Goal: Task Accomplishment & Management: Complete application form

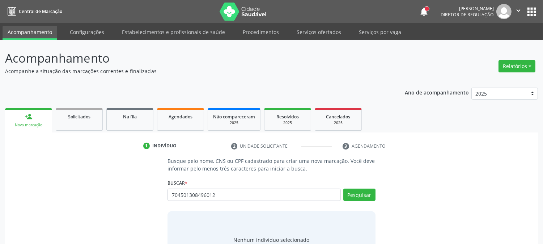
type input "704501308496012"
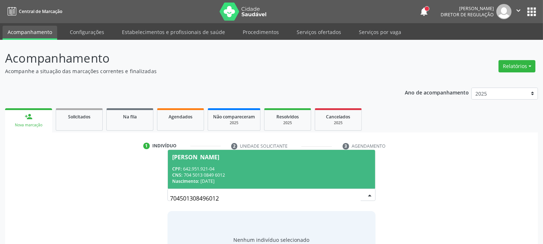
click at [236, 174] on div "CNS: 704 5013 0849 6012" at bounding box center [271, 175] width 198 height 6
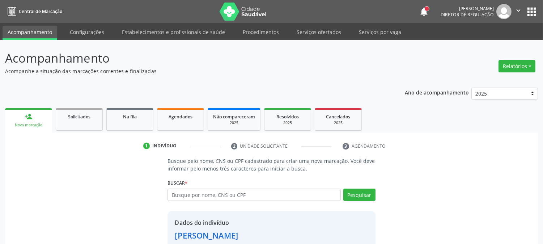
scroll to position [46, 0]
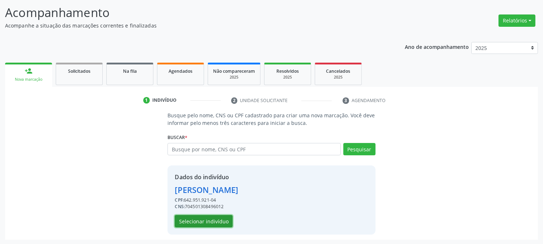
click at [220, 222] on button "Selecionar indivíduo" at bounding box center [204, 221] width 58 height 12
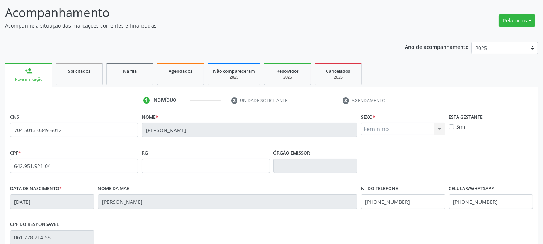
scroll to position [148, 0]
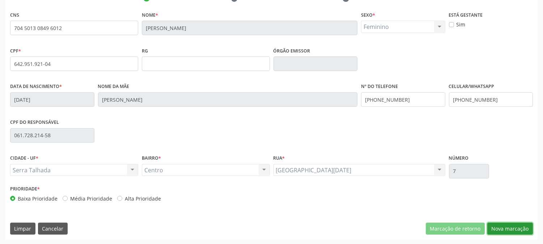
click at [492, 223] on button "Nova marcação" at bounding box center [510, 229] width 46 height 12
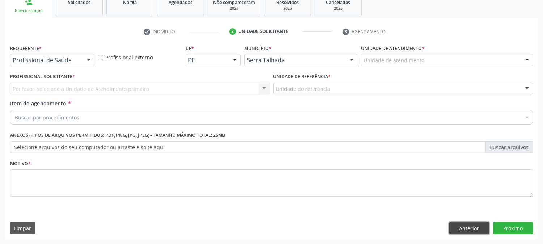
click at [464, 223] on button "Anterior" at bounding box center [469, 228] width 40 height 12
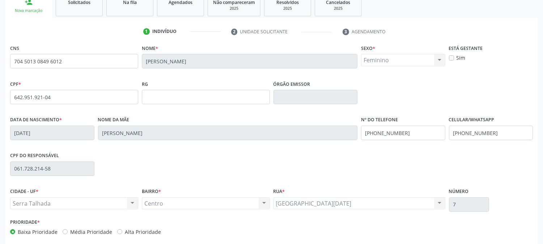
scroll to position [148, 0]
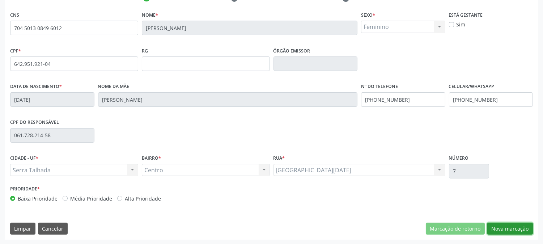
click at [509, 229] on button "Nova marcação" at bounding box center [510, 229] width 46 height 12
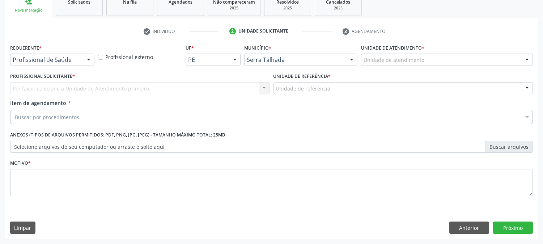
scroll to position [114, 0]
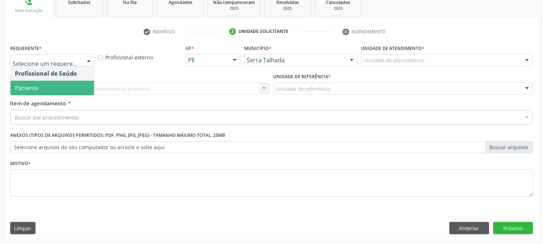
click at [60, 84] on span "Paciente" at bounding box center [52, 88] width 84 height 14
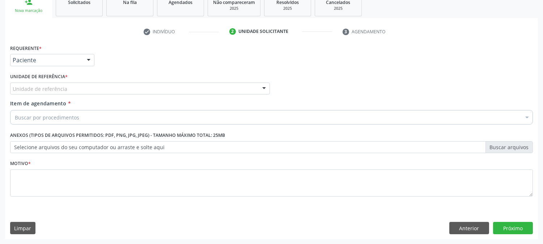
click at [71, 86] on div "Unidade de referência" at bounding box center [140, 88] width 260 height 12
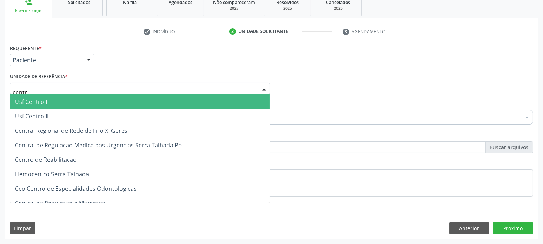
type input "centro"
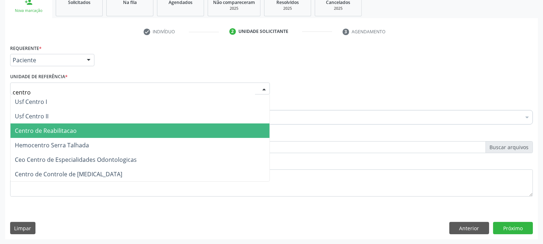
click at [81, 128] on span "Centro de Reabilitacao" at bounding box center [139, 130] width 259 height 14
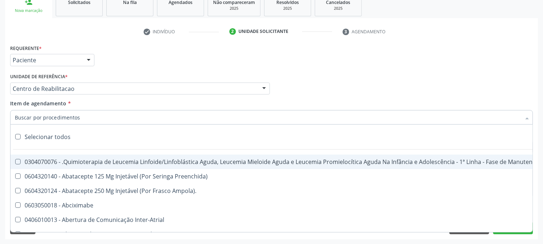
click at [75, 118] on input "Item de agendamento *" at bounding box center [268, 117] width 506 height 14
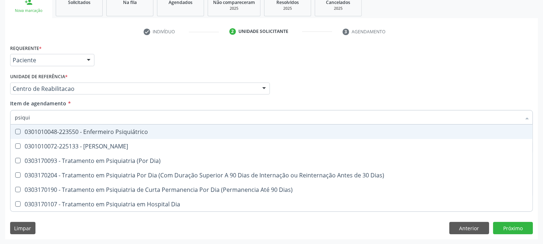
type input "psiquia"
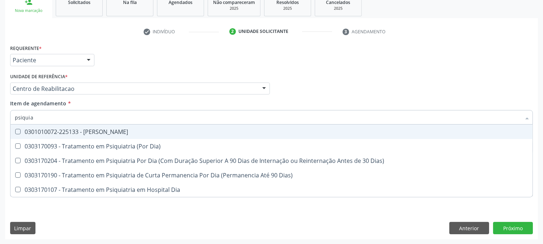
click at [80, 132] on div "0301010072-225133 - [PERSON_NAME]" at bounding box center [271, 132] width 513 height 6
checkbox Psiquiatra "true"
click at [0, 132] on div "Acompanhamento Acompanhe a situação das marcações correntes e finalizadas Relat…" at bounding box center [271, 84] width 543 height 319
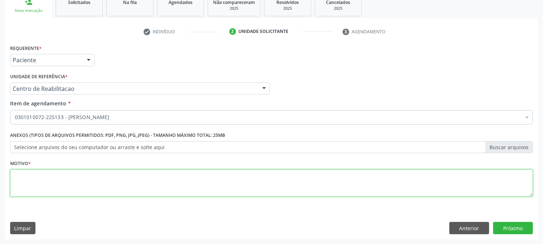
click at [96, 179] on textarea at bounding box center [271, 182] width 523 height 27
type textarea "."
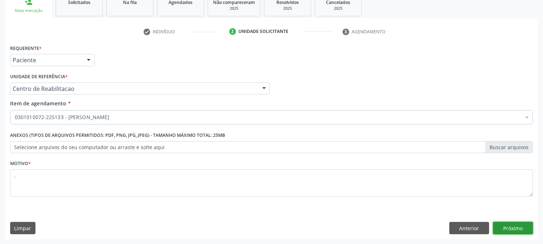
click at [530, 227] on button "Próximo" at bounding box center [513, 228] width 40 height 12
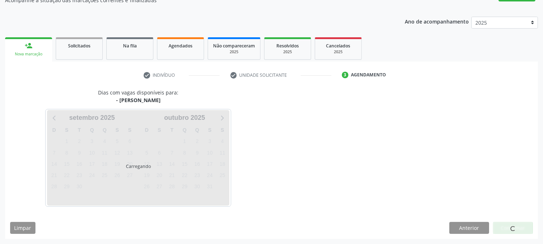
scroll to position [71, 0]
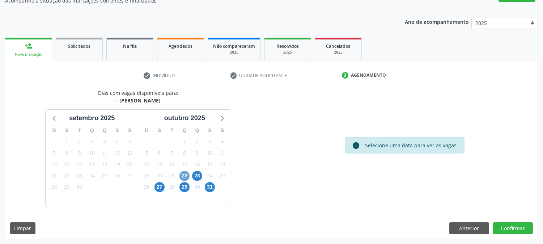
click at [186, 178] on span "22" at bounding box center [184, 176] width 10 height 10
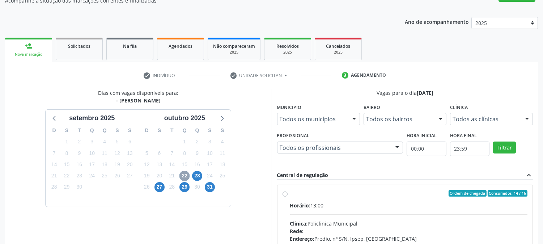
scroll to position [175, 0]
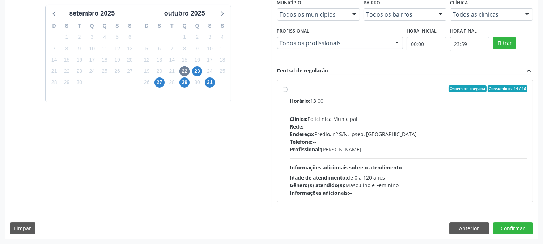
click at [438, 120] on div "Clínica: Policlinica Municipal" at bounding box center [409, 119] width 238 height 8
click at [288, 92] on input "Ordem de chegada Consumidos: 14 / 16 Horário: 13:00 Clínica: Policlinica Munici…" at bounding box center [285, 88] width 5 height 7
radio input "true"
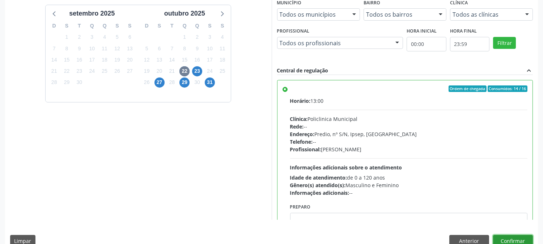
click at [517, 238] on button "Confirmar" at bounding box center [513, 241] width 40 height 12
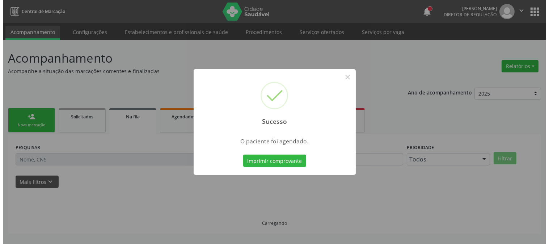
scroll to position [0, 0]
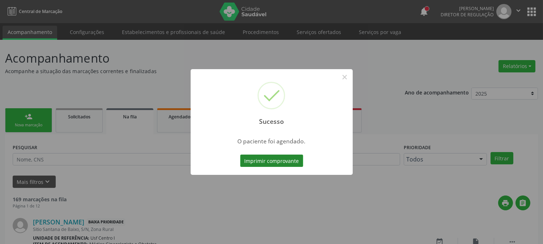
click at [279, 161] on button "Imprimir comprovante" at bounding box center [271, 160] width 63 height 12
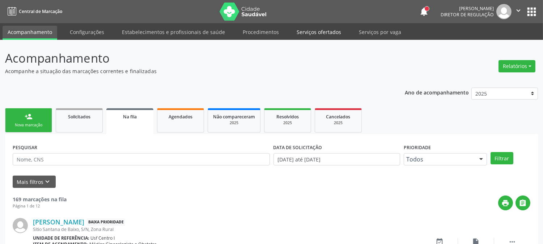
click at [306, 32] on link "Serviços ofertados" at bounding box center [319, 32] width 55 height 13
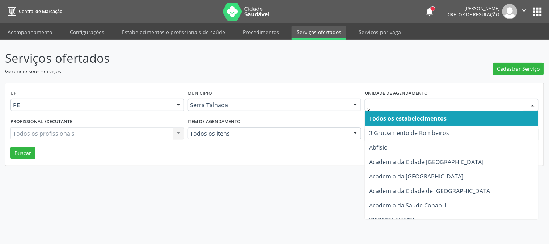
type input "s b"
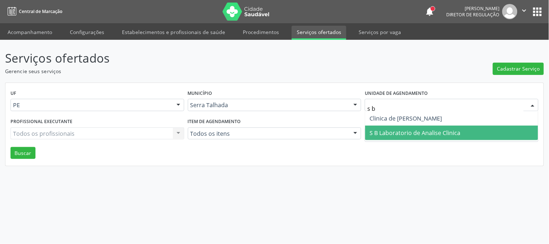
click at [387, 130] on span "S B Laboratorio de Analise Clinica" at bounding box center [414, 133] width 91 height 8
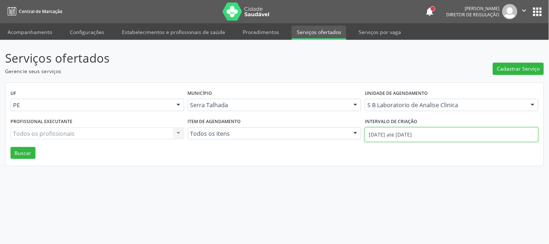
click at [387, 130] on input "[DATE] até [DATE]" at bounding box center [452, 134] width 174 height 14
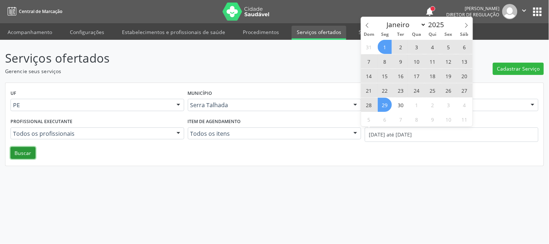
click at [25, 156] on button "Buscar" at bounding box center [22, 153] width 25 height 12
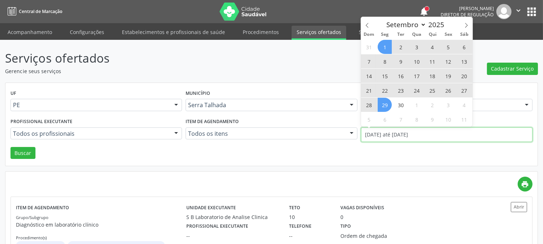
click at [381, 130] on input "[DATE] até [DATE]" at bounding box center [447, 134] width 172 height 14
click at [365, 23] on icon at bounding box center [367, 25] width 5 height 5
select select "7"
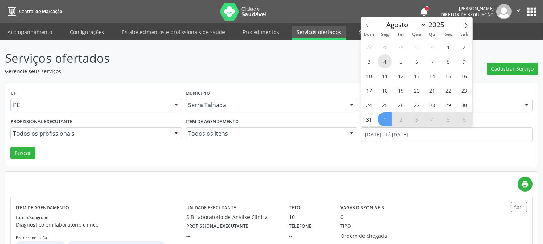
click at [388, 61] on span "4" at bounding box center [385, 61] width 14 height 14
type input "[DATE]"
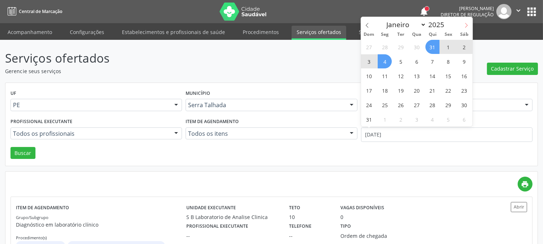
click at [466, 24] on icon at bounding box center [466, 25] width 3 height 5
select select "9"
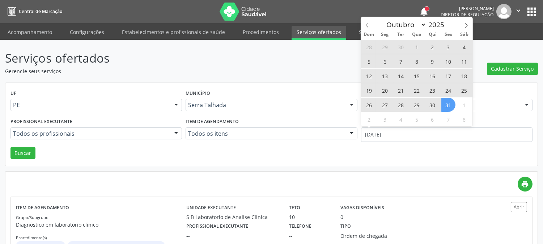
click at [442, 109] on span "31" at bounding box center [448, 105] width 14 height 14
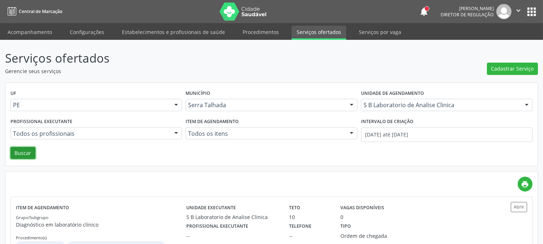
click at [11, 157] on button "Buscar" at bounding box center [22, 153] width 25 height 12
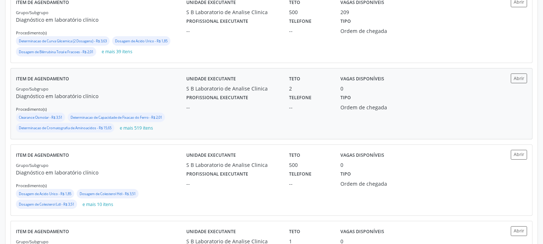
scroll to position [201, 0]
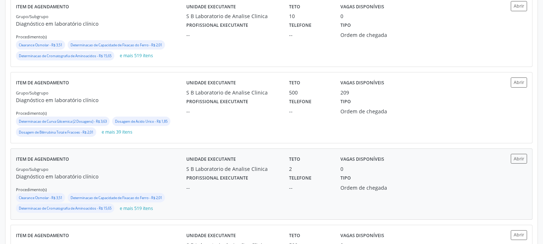
click at [269, 100] on div "Profissional executante --" at bounding box center [232, 105] width 103 height 19
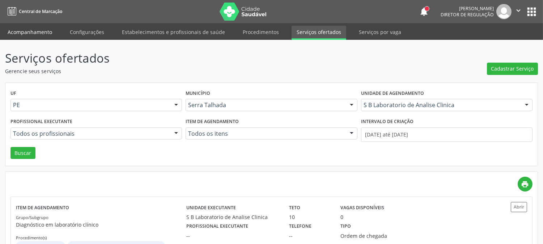
click at [37, 26] on link "Acompanhamento" at bounding box center [30, 32] width 55 height 13
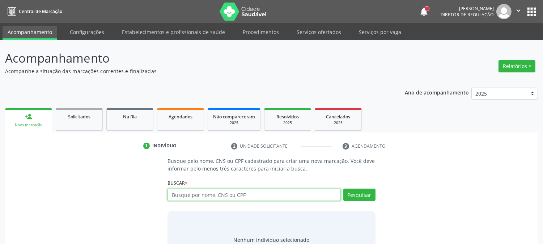
click at [199, 198] on input "text" at bounding box center [254, 195] width 173 height 12
type input "700503104484953"
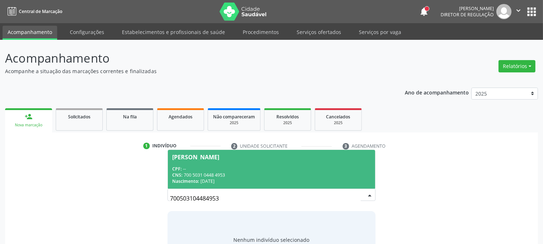
click at [265, 160] on span "[PERSON_NAME] CPF: -- CNS: 700 5031 0448 4953 Nascimento: [DATE]" at bounding box center [271, 169] width 207 height 39
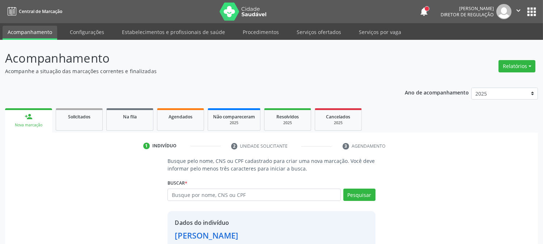
scroll to position [46, 0]
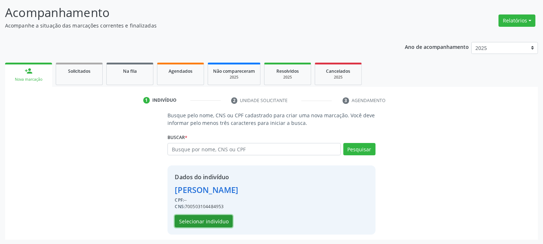
click at [206, 219] on button "Selecionar indivíduo" at bounding box center [204, 221] width 58 height 12
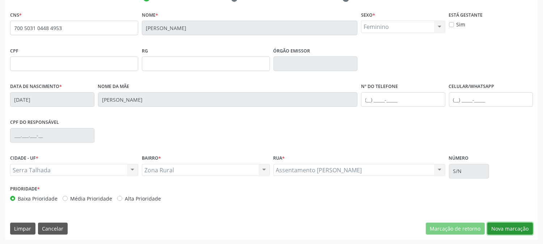
drag, startPoint x: 512, startPoint y: 224, endPoint x: 505, endPoint y: 224, distance: 6.2
click at [511, 224] on button "Nova marcação" at bounding box center [510, 229] width 46 height 12
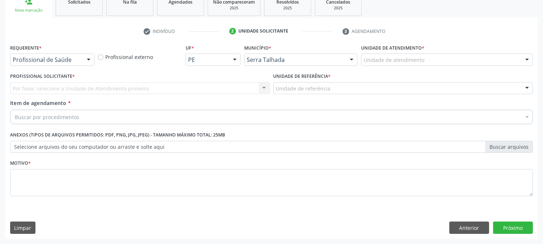
scroll to position [114, 0]
click at [58, 63] on div "Profissional de Saúde" at bounding box center [52, 60] width 84 height 12
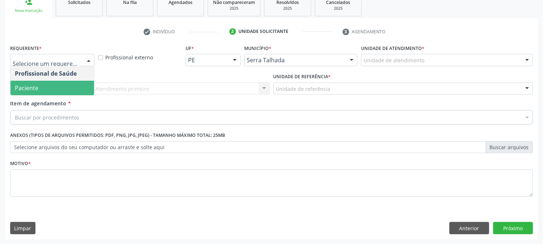
click at [57, 81] on span "Paciente" at bounding box center [52, 88] width 84 height 14
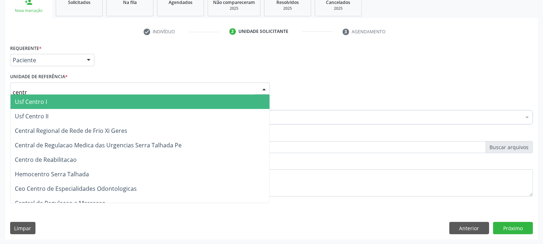
type input "centro"
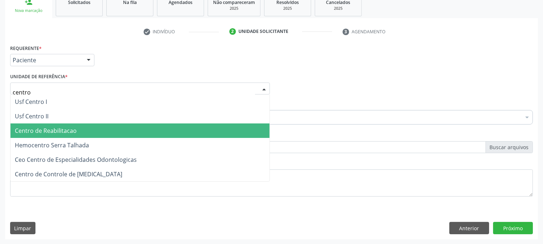
click at [88, 128] on span "Centro de Reabilitacao" at bounding box center [139, 130] width 259 height 14
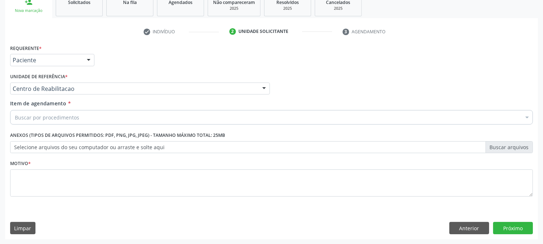
click at [87, 116] on div "Buscar por procedimentos" at bounding box center [271, 117] width 523 height 14
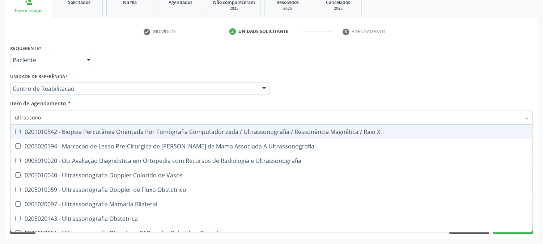
type input "ultrassonog"
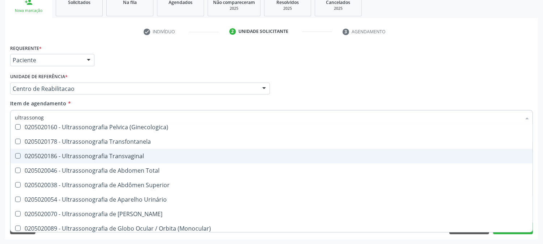
scroll to position [161, 0]
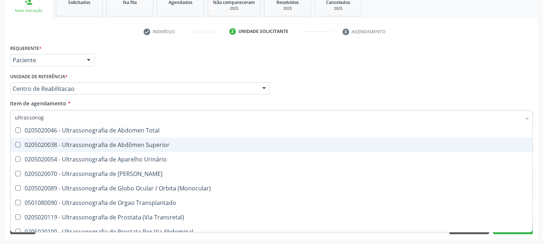
click at [154, 143] on div "0205020038 - Ultrassonografia de Abdômen Superior" at bounding box center [271, 145] width 513 height 6
checkbox Superior "true"
click at [0, 138] on div "Acompanhamento Acompanhe a situação das marcações correntes e finalizadas Relat…" at bounding box center [271, 84] width 543 height 319
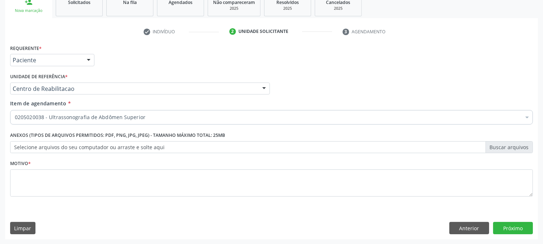
scroll to position [0, 0]
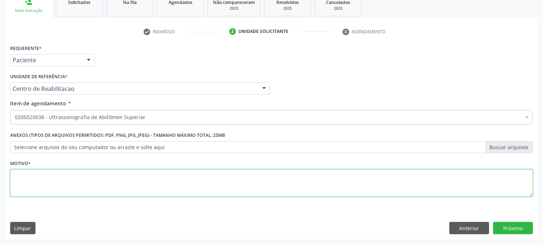
click at [45, 176] on textarea at bounding box center [271, 182] width 523 height 27
type textarea "."
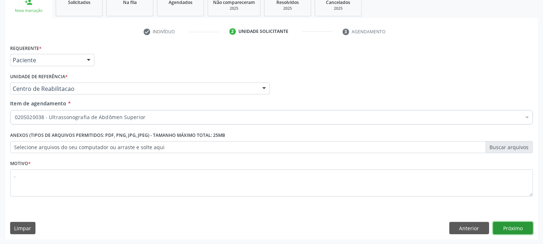
click at [507, 228] on button "Próximo" at bounding box center [513, 228] width 40 height 12
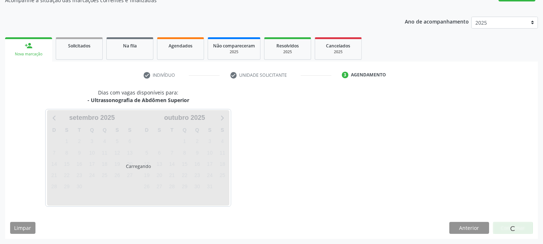
scroll to position [71, 0]
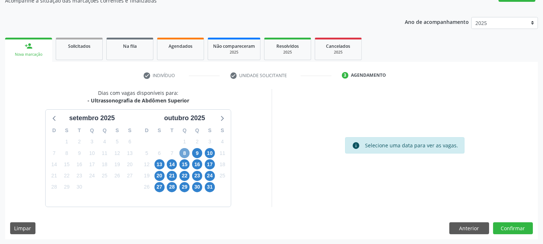
click at [186, 154] on span "8" at bounding box center [184, 153] width 10 height 10
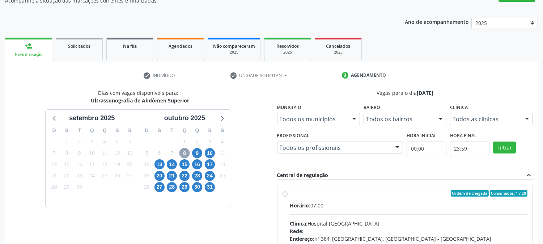
scroll to position [175, 0]
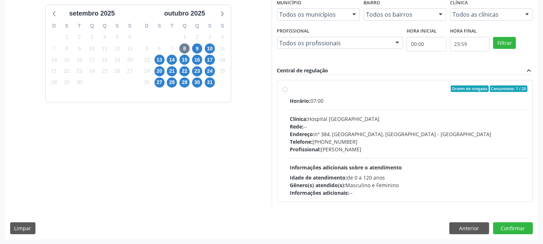
click at [373, 145] on div "Profissional: [PERSON_NAME]" at bounding box center [409, 149] width 238 height 8
click at [288, 92] on input "Ordem de chegada Consumidos: 1 / 20 Horário: 07:00 Clínica: Hospital [GEOGRAPHI…" at bounding box center [285, 88] width 5 height 7
radio input "true"
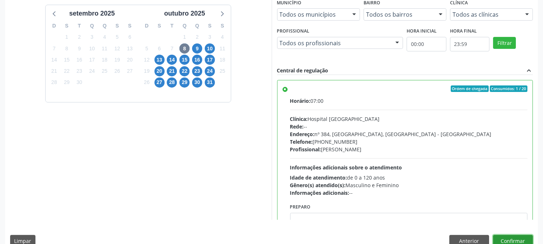
click at [508, 238] on button "Confirmar" at bounding box center [513, 241] width 40 height 12
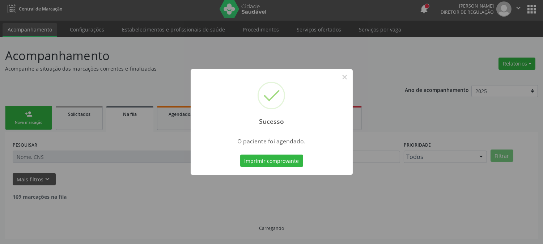
scroll to position [0, 0]
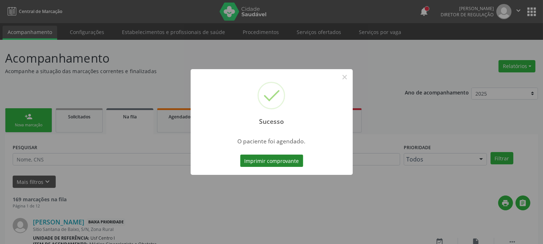
drag, startPoint x: 280, startPoint y: 160, endPoint x: 278, endPoint y: 163, distance: 4.4
click at [278, 163] on button "Imprimir comprovante" at bounding box center [271, 160] width 63 height 12
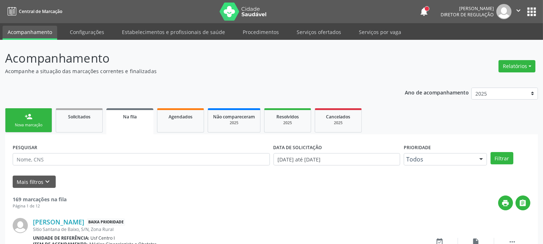
click at [34, 114] on link "person_add Nova marcação" at bounding box center [28, 120] width 47 height 24
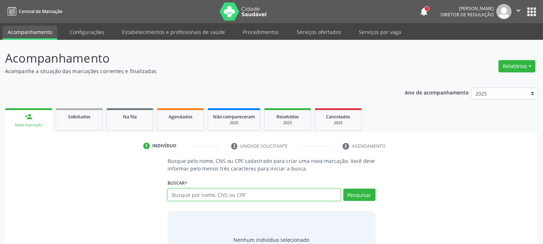
click at [221, 194] on input "text" at bounding box center [254, 195] width 173 height 12
type input "l"
type input "[PERSON_NAME] be"
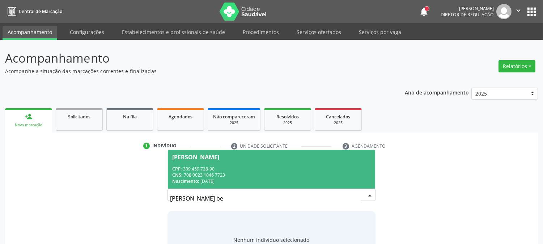
click at [219, 180] on div "Nascimento: [DATE]" at bounding box center [271, 181] width 198 height 6
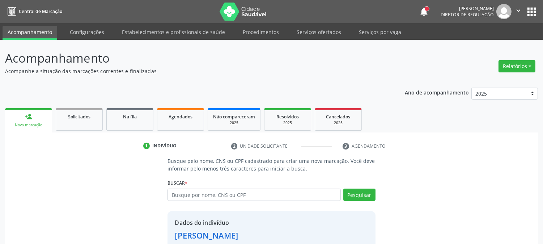
scroll to position [46, 0]
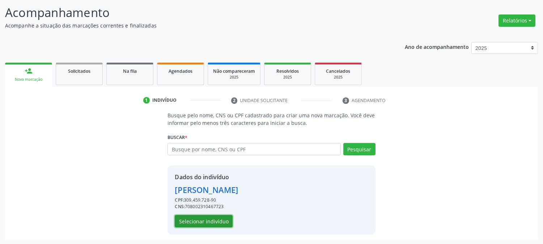
click at [224, 221] on button "Selecionar indivíduo" at bounding box center [204, 221] width 58 height 12
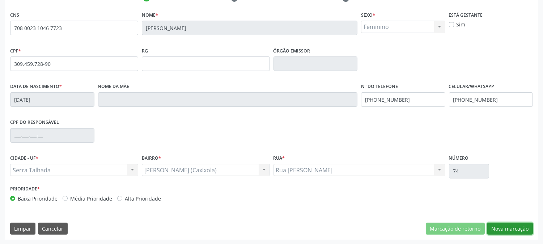
click at [528, 233] on button "Nova marcação" at bounding box center [510, 229] width 46 height 12
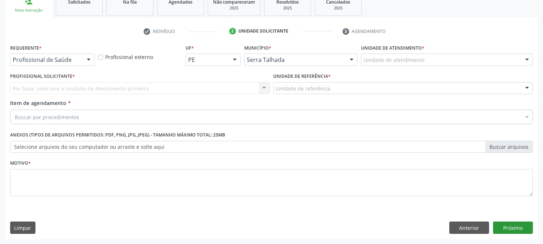
scroll to position [114, 0]
click at [86, 58] on div at bounding box center [88, 60] width 11 height 12
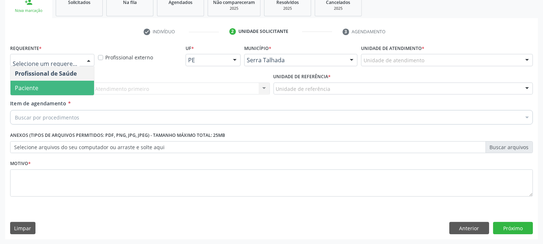
click at [80, 85] on span "Paciente" at bounding box center [52, 88] width 84 height 14
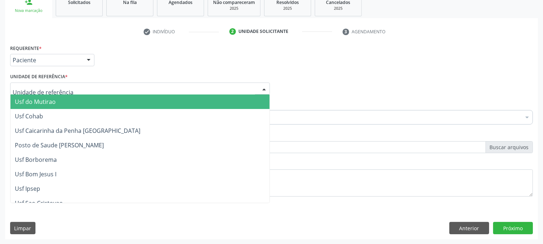
click at [82, 86] on div at bounding box center [140, 88] width 260 height 12
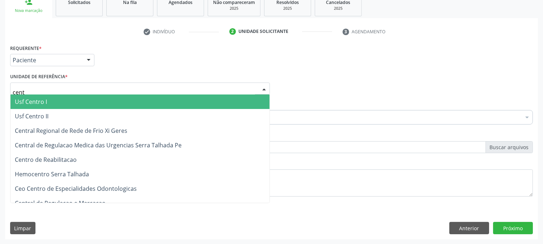
type input "centr"
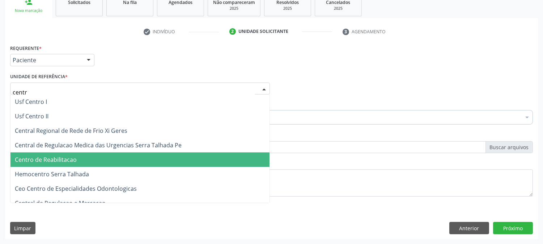
click at [85, 157] on span "Centro de Reabilitacao" at bounding box center [139, 159] width 259 height 14
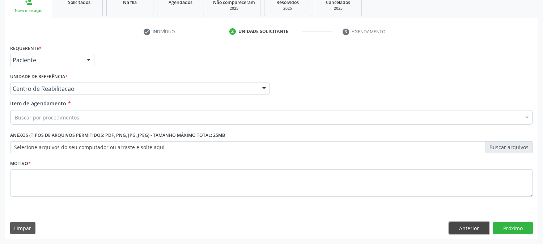
click at [454, 222] on button "Anterior" at bounding box center [469, 228] width 40 height 12
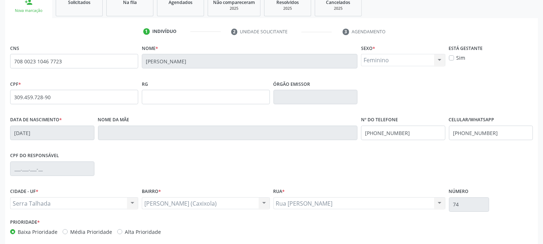
scroll to position [148, 0]
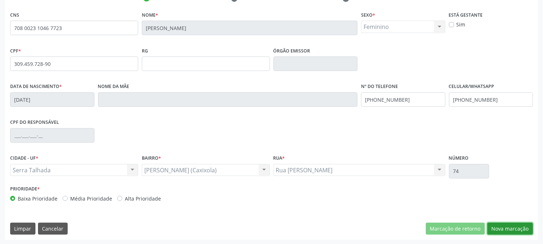
click at [504, 225] on button "Nova marcação" at bounding box center [510, 229] width 46 height 12
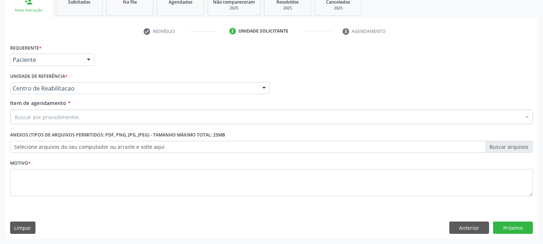
scroll to position [114, 0]
click at [80, 115] on div "Buscar por procedimentos" at bounding box center [271, 117] width 523 height 14
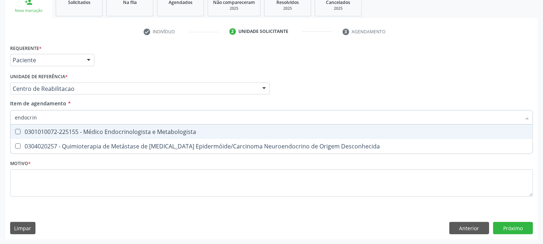
type input "endocrino"
click at [87, 129] on div "0301010072-225155 - Médico Endocrinologista e Metabologista" at bounding box center [271, 132] width 513 height 6
checkbox Metabologista "true"
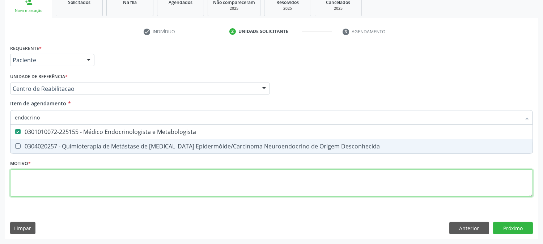
click at [79, 178] on div "Requerente * Paciente Profissional de Saúde Paciente Nenhum resultado encontrad…" at bounding box center [271, 125] width 523 height 164
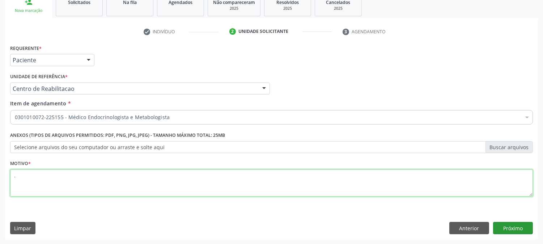
type textarea "."
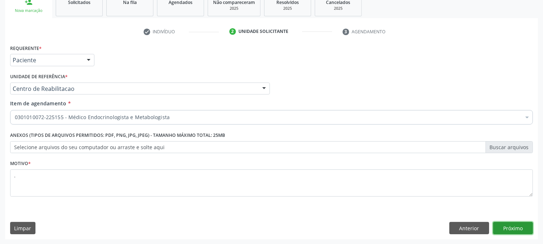
click at [517, 227] on button "Próximo" at bounding box center [513, 228] width 40 height 12
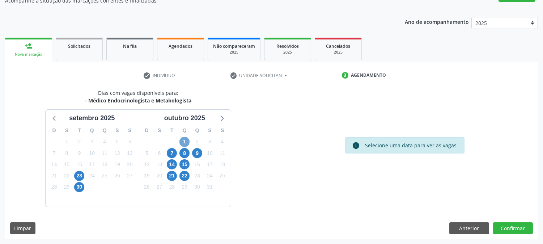
click at [183, 140] on span "1" at bounding box center [184, 142] width 10 height 10
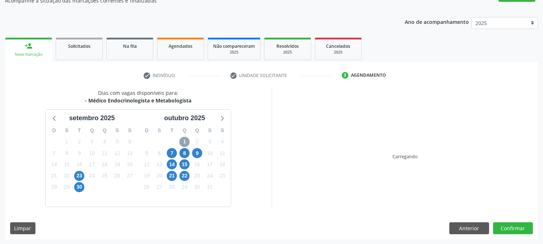
click at [183, 140] on span "1" at bounding box center [184, 142] width 10 height 10
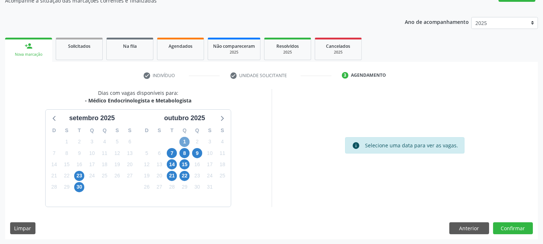
click at [183, 142] on span "1" at bounding box center [184, 142] width 10 height 10
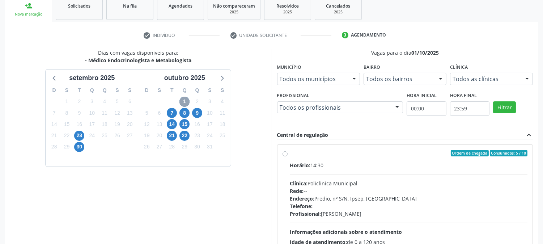
scroll to position [175, 0]
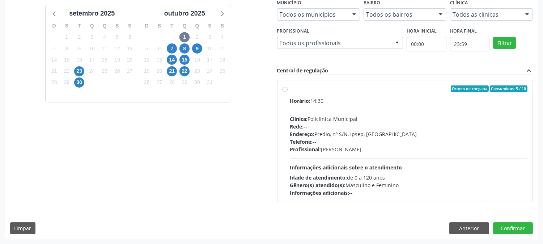
click at [392, 141] on div "Telefone: --" at bounding box center [409, 142] width 238 height 8
click at [288, 92] on input "Ordem de chegada Consumidos: 5 / 10 Horário: 14:30 Clínica: Policlinica Municip…" at bounding box center [285, 88] width 5 height 7
radio input "true"
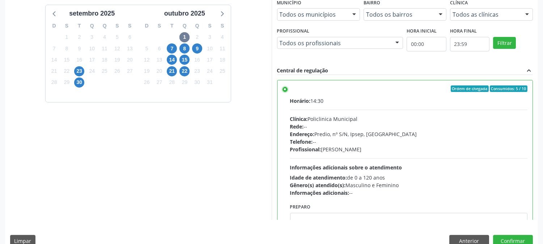
scroll to position [188, 0]
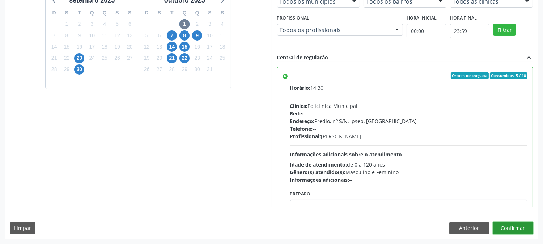
click at [501, 225] on button "Confirmar" at bounding box center [513, 228] width 40 height 12
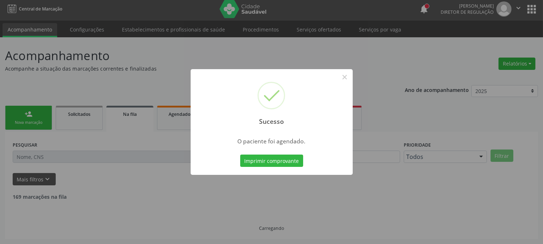
scroll to position [0, 0]
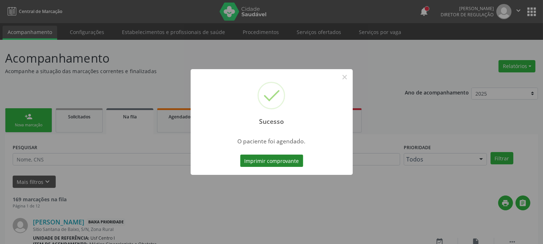
click at [280, 162] on button "Imprimir comprovante" at bounding box center [271, 160] width 63 height 12
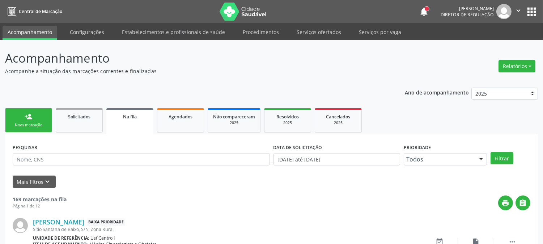
click at [42, 115] on link "person_add Nova marcação" at bounding box center [28, 120] width 47 height 24
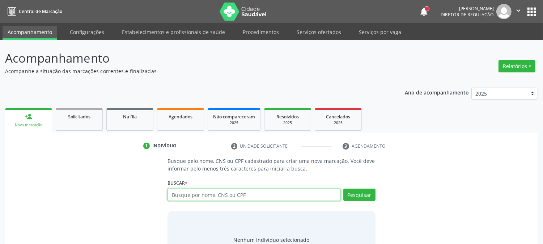
drag, startPoint x: 204, startPoint y: 196, endPoint x: 194, endPoint y: 200, distance: 11.7
click at [204, 196] on input "text" at bounding box center [254, 195] width 173 height 12
type input "[PERSON_NAME]"
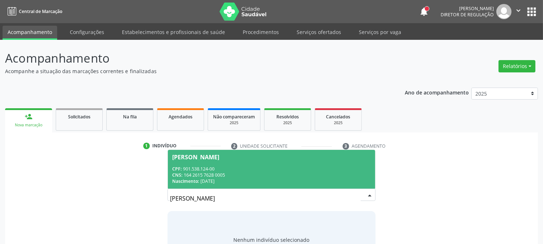
click at [237, 173] on div "CNS: 164 2615 7628 0005" at bounding box center [271, 175] width 198 height 6
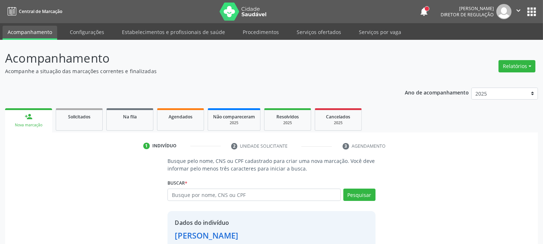
scroll to position [46, 0]
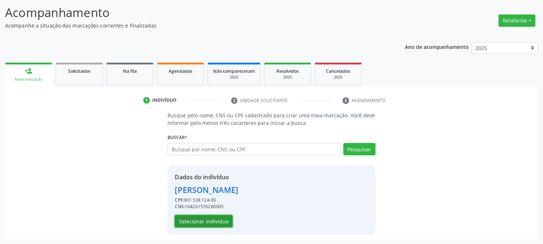
click at [215, 218] on button "Selecionar indivíduo" at bounding box center [204, 221] width 58 height 12
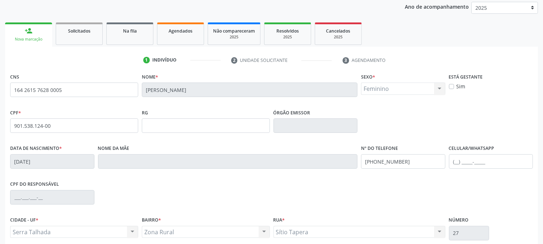
scroll to position [148, 0]
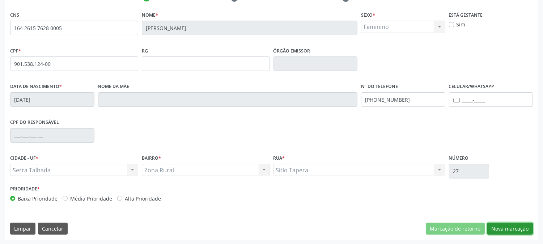
click at [500, 230] on button "Nova marcação" at bounding box center [510, 229] width 46 height 12
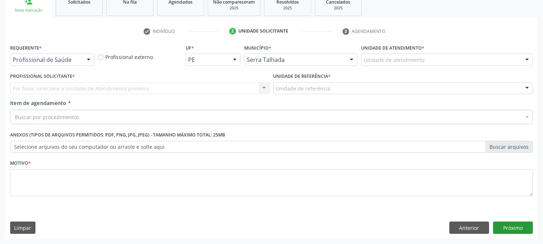
scroll to position [114, 0]
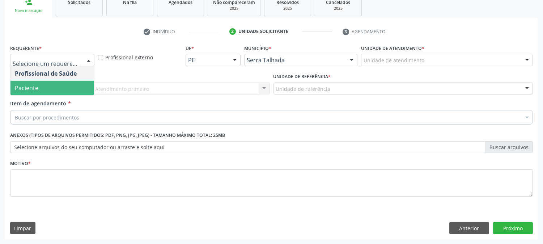
click at [64, 85] on span "Paciente" at bounding box center [52, 88] width 84 height 14
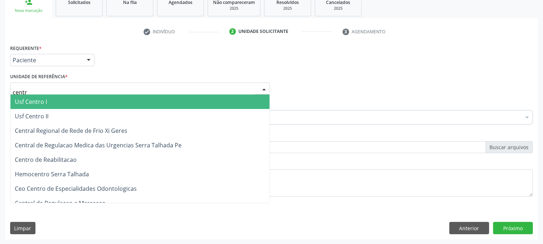
type input "centro"
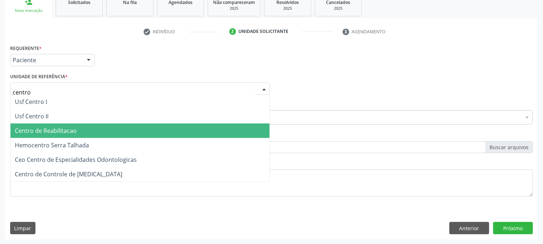
click at [62, 131] on span "Centro de Reabilitacao" at bounding box center [46, 131] width 62 height 8
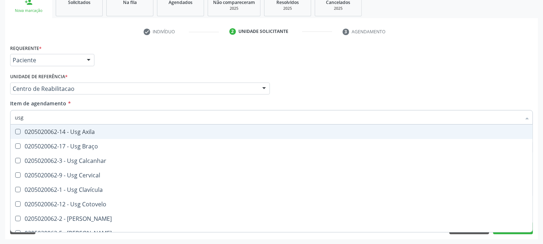
type input "usg p"
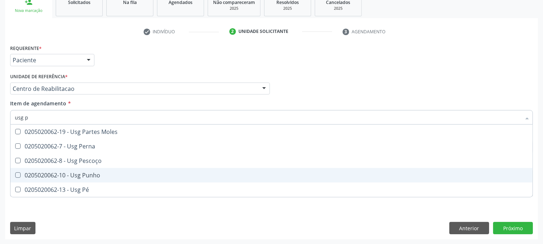
click at [88, 174] on div "0205020062-10 - Usg Punho" at bounding box center [271, 175] width 513 height 6
checkbox Punho "true"
click at [0, 165] on div "Acompanhamento Acompanhe a situação das marcações correntes e finalizadas Relat…" at bounding box center [271, 84] width 543 height 319
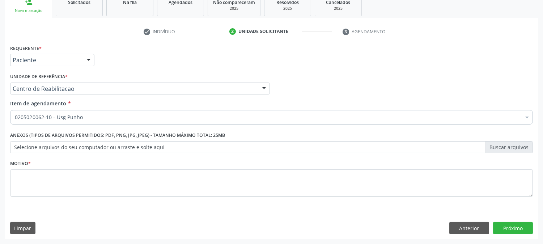
click at [66, 166] on div "Motivo *" at bounding box center [271, 177] width 523 height 38
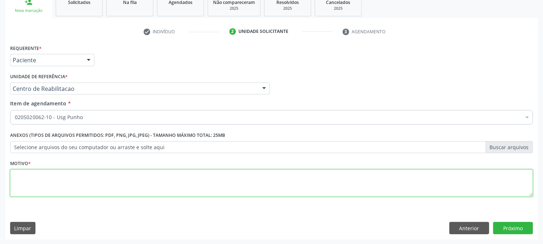
click at [66, 173] on textarea at bounding box center [271, 182] width 523 height 27
type textarea "."
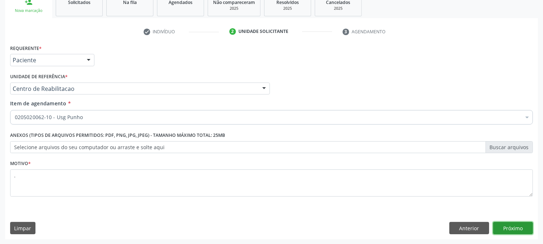
click at [502, 231] on button "Próximo" at bounding box center [513, 228] width 40 height 12
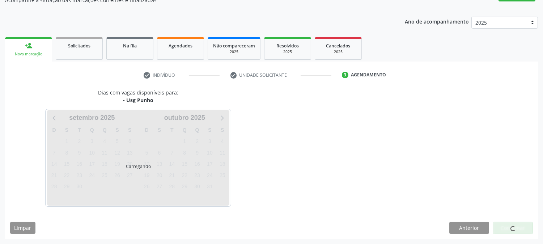
scroll to position [71, 0]
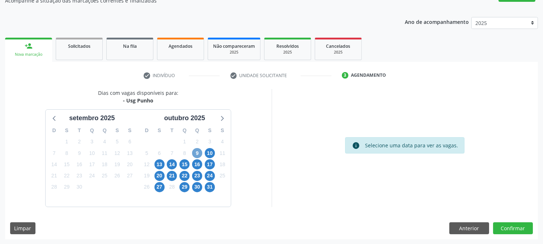
click at [196, 154] on span "9" at bounding box center [197, 153] width 10 height 10
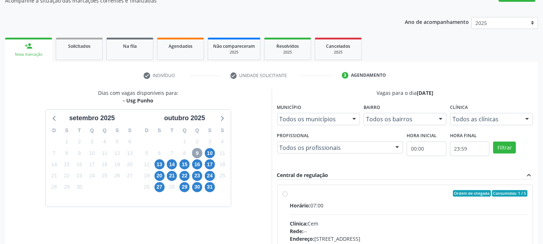
scroll to position [175, 0]
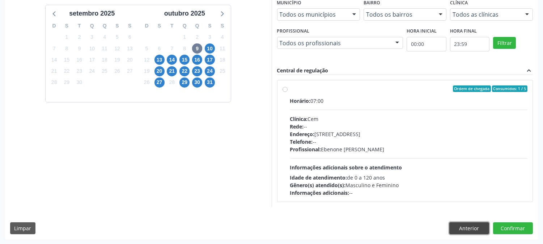
click at [452, 228] on button "Anterior" at bounding box center [469, 228] width 40 height 12
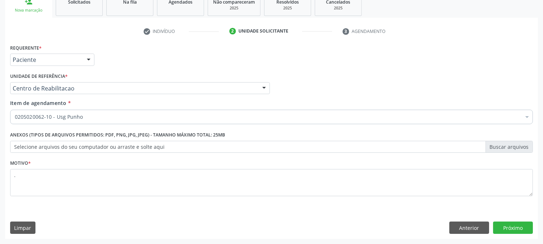
scroll to position [114, 0]
click at [104, 121] on div "0205020062-10 - Usg Punho" at bounding box center [271, 117] width 523 height 14
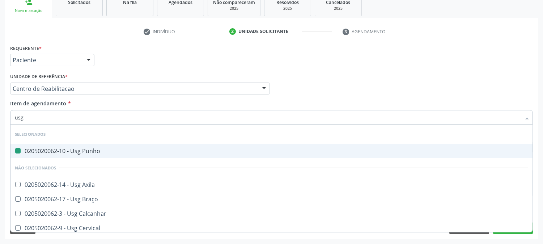
type input "usg m"
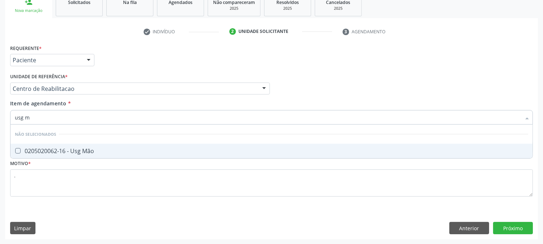
click at [88, 149] on div "0205020062-16 - Usg Mão" at bounding box center [271, 151] width 513 height 6
checkbox Mão "true"
click at [524, 228] on div "Requerente * Paciente Profissional de Saúde Paciente Nenhum resultado encontrad…" at bounding box center [271, 141] width 533 height 196
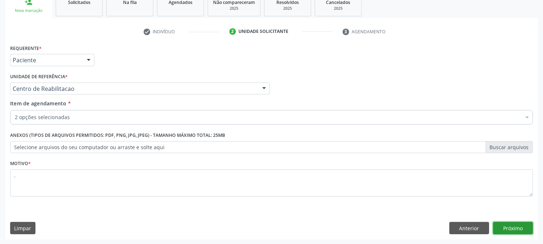
click at [519, 227] on button "Próximo" at bounding box center [513, 228] width 40 height 12
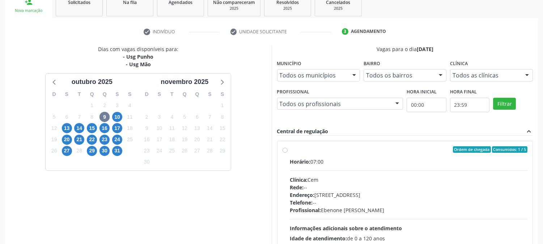
scroll to position [175, 0]
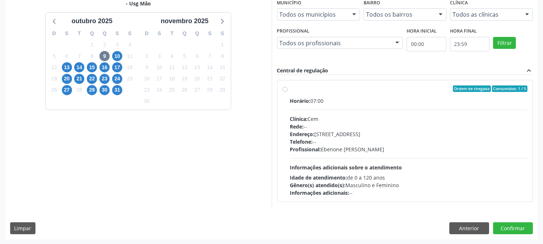
click at [423, 172] on div "Horário: 07:00 Clínica: Cem Rede: -- Endereço: [STREET_ADDRESS] Telefone: -- Pr…" at bounding box center [409, 147] width 238 height 100
click at [288, 92] on input "Ordem de chegada Consumidos: 1 / 5 Horário: 07:00 Clínica: Cem Rede: -- Endereç…" at bounding box center [285, 88] width 5 height 7
radio input "true"
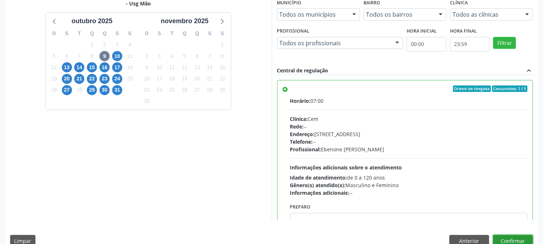
click at [520, 237] on button "Confirmar" at bounding box center [513, 241] width 40 height 12
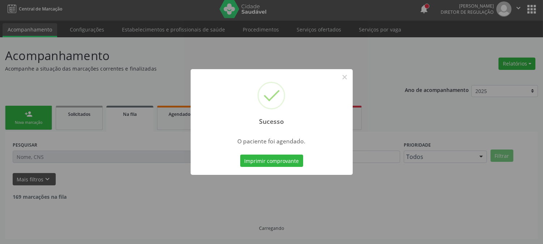
scroll to position [0, 0]
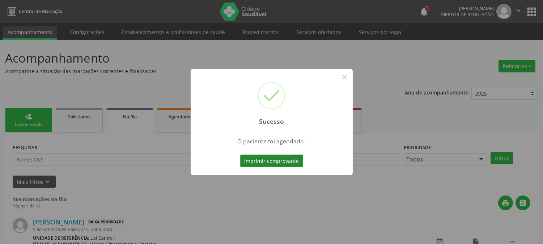
click at [277, 160] on button "Imprimir comprovante" at bounding box center [271, 160] width 63 height 12
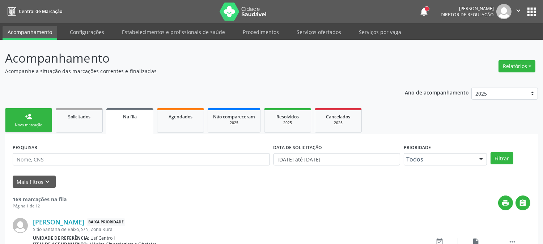
click at [29, 124] on div "Nova marcação" at bounding box center [28, 124] width 36 height 5
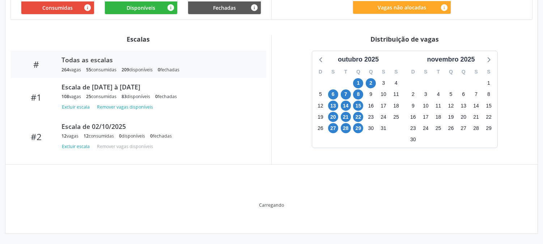
scroll to position [198, 0]
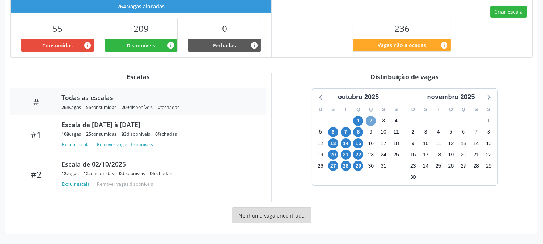
click at [370, 117] on span "2" at bounding box center [371, 121] width 10 height 10
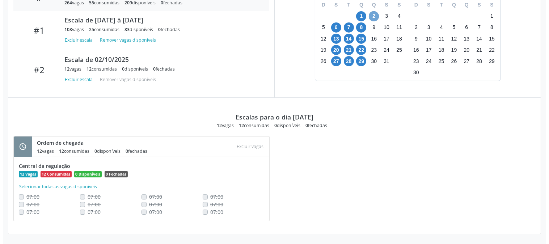
scroll to position [62, 0]
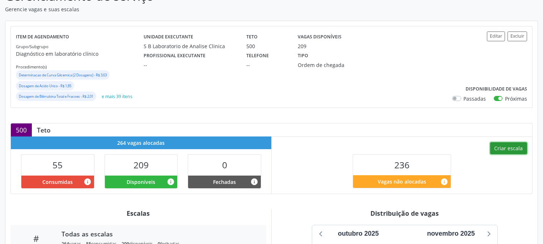
click at [505, 142] on button "Criar escala" at bounding box center [508, 148] width 37 height 12
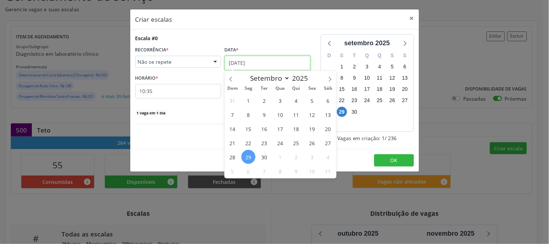
click at [285, 62] on input "29/09/2025" at bounding box center [268, 63] width 86 height 14
click at [332, 82] on span at bounding box center [330, 77] width 12 height 12
select select "9"
click at [298, 101] on span "2" at bounding box center [296, 100] width 14 height 14
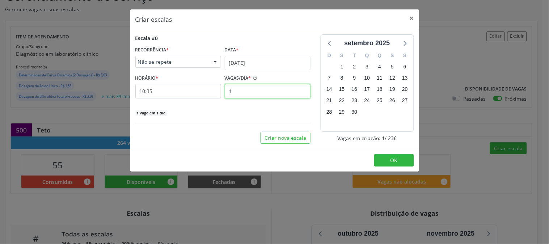
click at [255, 90] on input "1" at bounding box center [268, 91] width 86 height 14
type input "4"
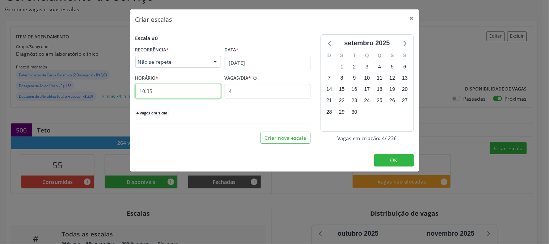
click at [214, 90] on input "10:35" at bounding box center [178, 91] width 86 height 14
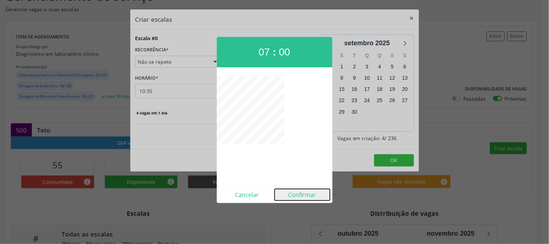
click at [288, 191] on button "Confirmar" at bounding box center [302, 195] width 55 height 12
type input "07:00"
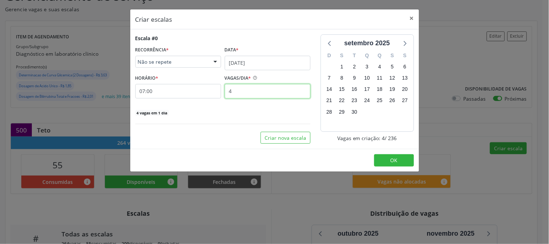
click at [246, 97] on input "4" at bounding box center [268, 91] width 86 height 14
type input "5"
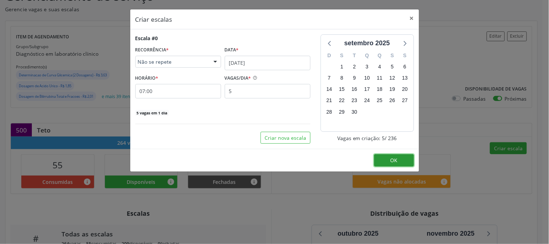
click at [378, 161] on button "OK" at bounding box center [394, 160] width 40 height 12
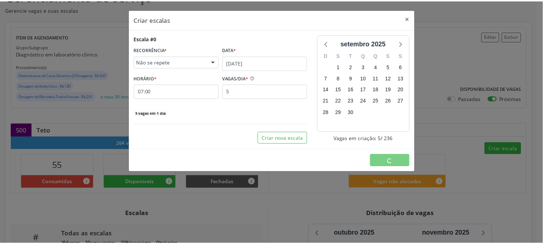
scroll to position [0, 0]
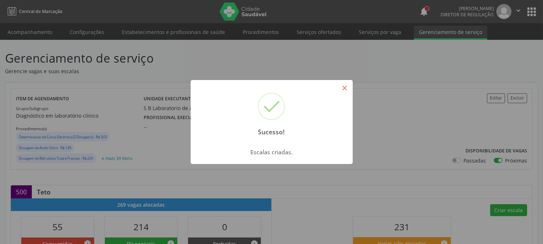
click at [342, 92] on button "×" at bounding box center [345, 88] width 12 height 12
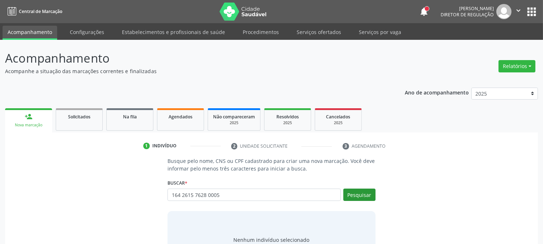
type input "164 2615 7628 0005"
click at [360, 192] on button "Pesquisar" at bounding box center [359, 195] width 32 height 12
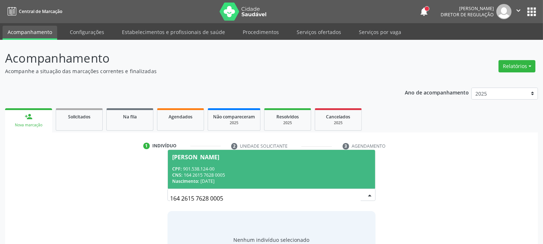
click at [200, 157] on div "[PERSON_NAME]" at bounding box center [195, 157] width 47 height 6
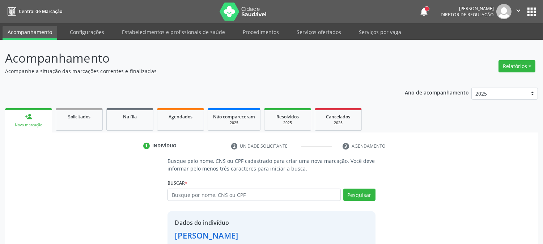
scroll to position [46, 0]
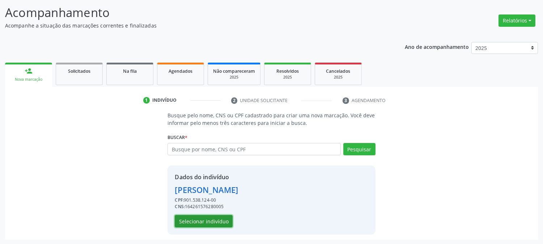
click at [215, 215] on button "Selecionar indivíduo" at bounding box center [204, 221] width 58 height 12
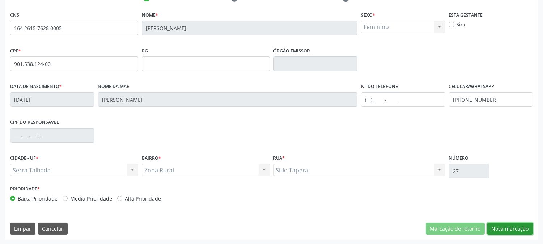
click at [496, 230] on button "Nova marcação" at bounding box center [510, 229] width 46 height 12
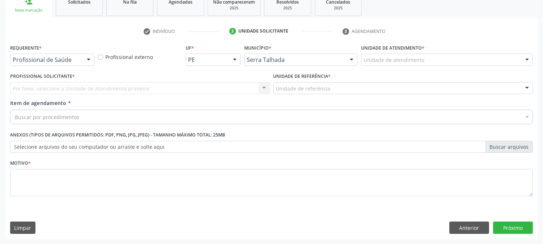
scroll to position [114, 0]
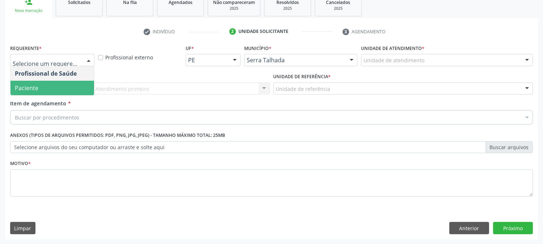
click at [43, 82] on span "Paciente" at bounding box center [52, 88] width 84 height 14
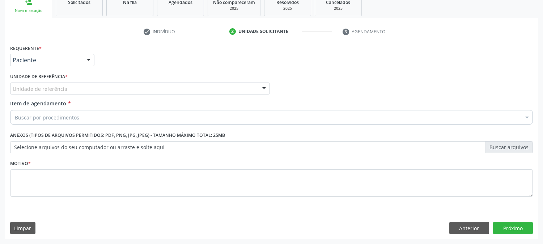
click at [43, 82] on div "Unidade de referência" at bounding box center [140, 88] width 260 height 12
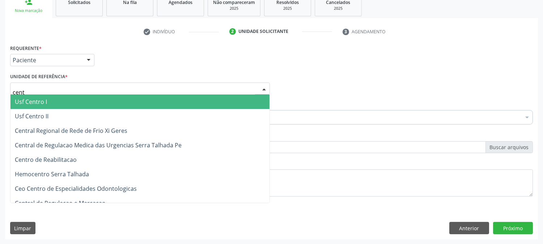
type input "centr"
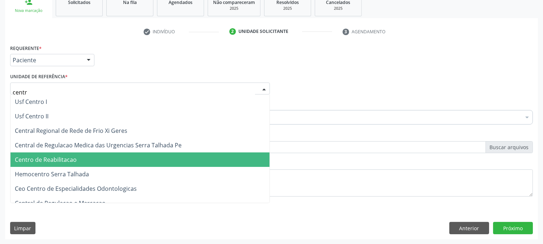
click at [79, 156] on span "Centro de Reabilitacao" at bounding box center [139, 159] width 259 height 14
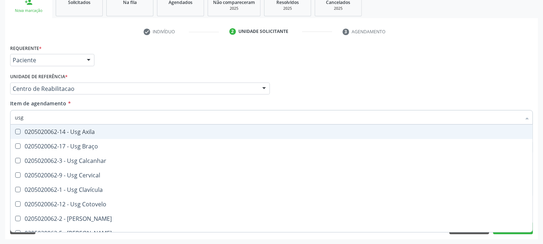
type input "usg p"
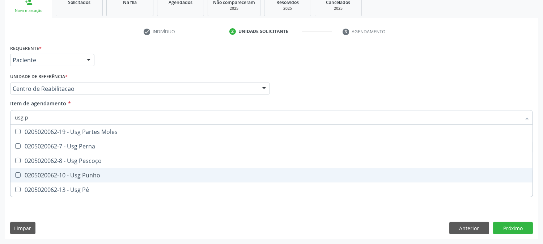
click at [41, 179] on span "0205020062-10 - Usg Punho" at bounding box center [271, 175] width 522 height 14
checkbox Punho "true"
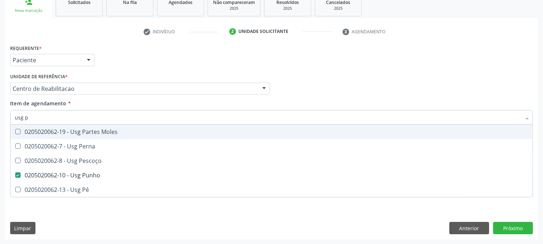
type input "usg"
checkbox Punho "false"
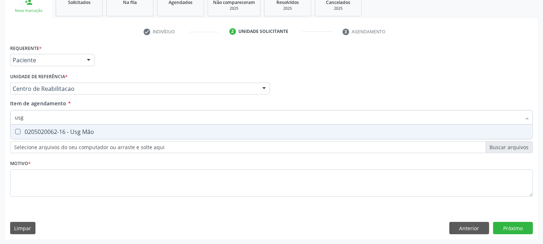
type input "usg m"
click at [39, 133] on div "0205020062-16 - Usg Mão" at bounding box center [271, 132] width 513 height 6
checkbox Mão "true"
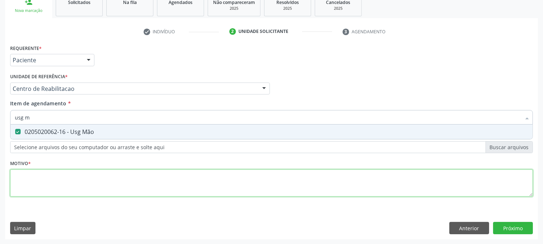
click at [67, 185] on div "Requerente * Paciente Profissional de Saúde Paciente Nenhum resultado encontrad…" at bounding box center [271, 125] width 523 height 164
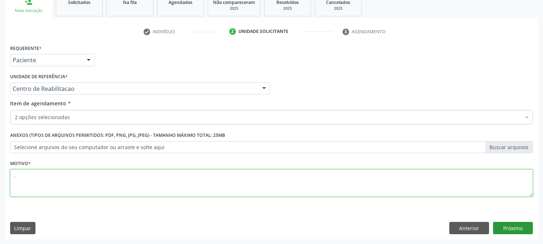
type textarea "."
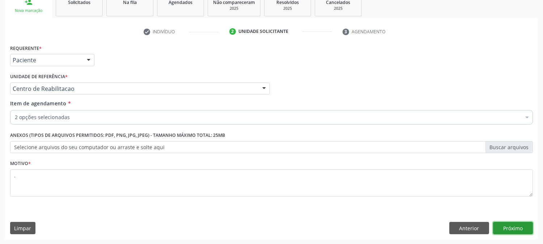
click at [512, 225] on button "Próximo" at bounding box center [513, 228] width 40 height 12
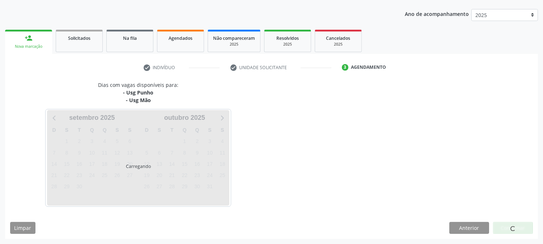
scroll to position [78, 0]
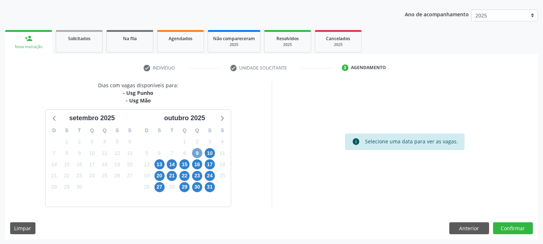
click at [200, 153] on span "9" at bounding box center [197, 153] width 10 height 10
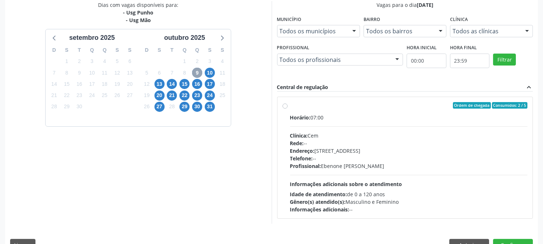
scroll to position [175, 0]
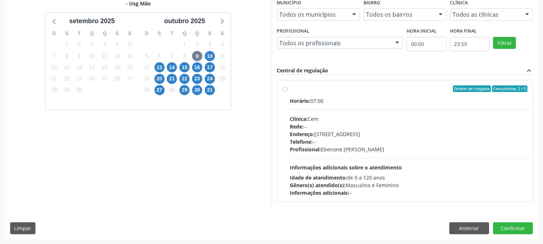
click at [397, 168] on span "Informações adicionais sobre o atendimento" at bounding box center [346, 167] width 112 height 7
click at [288, 92] on input "Ordem de chegada Consumidos: 2 / 5 Horário: 07:00 Clínica: Cem Rede: -- Endereç…" at bounding box center [285, 88] width 5 height 7
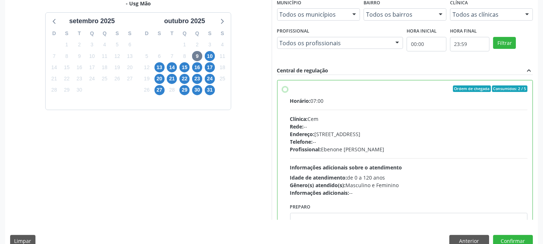
radio input "true"
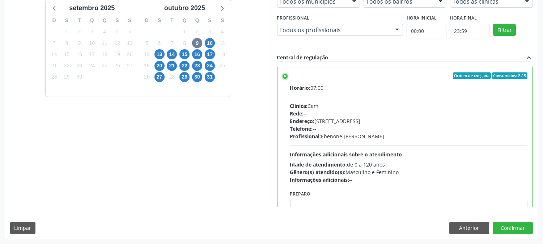
scroll to position [35, 0]
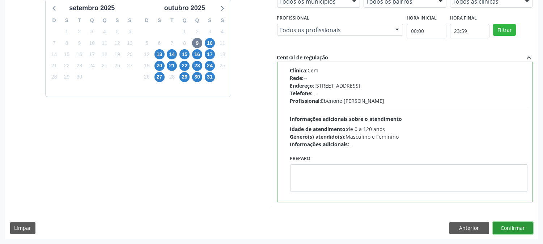
click at [521, 226] on button "Confirmar" at bounding box center [513, 228] width 40 height 12
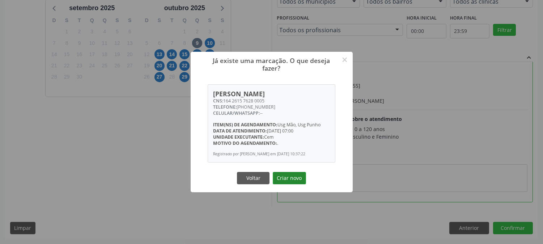
click at [296, 182] on button "Criar novo" at bounding box center [289, 178] width 33 height 12
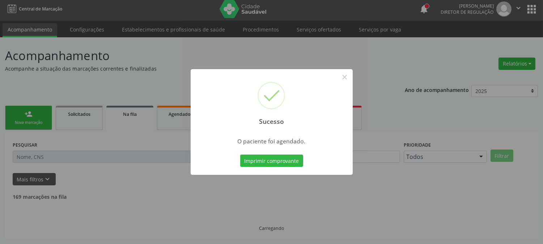
scroll to position [0, 0]
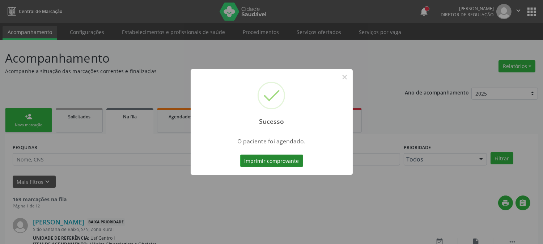
click at [276, 154] on button "Imprimir comprovante" at bounding box center [271, 160] width 63 height 12
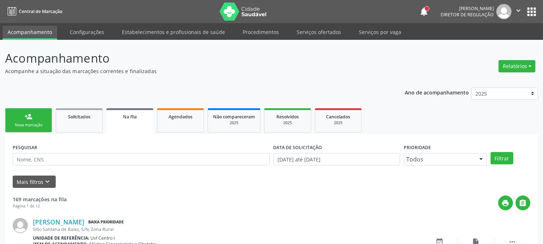
click at [38, 111] on link "person_add Nova marcação" at bounding box center [28, 120] width 47 height 24
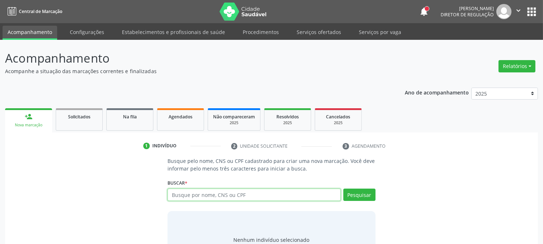
click at [196, 199] on input "text" at bounding box center [254, 195] width 173 height 12
